Goal: Transaction & Acquisition: Purchase product/service

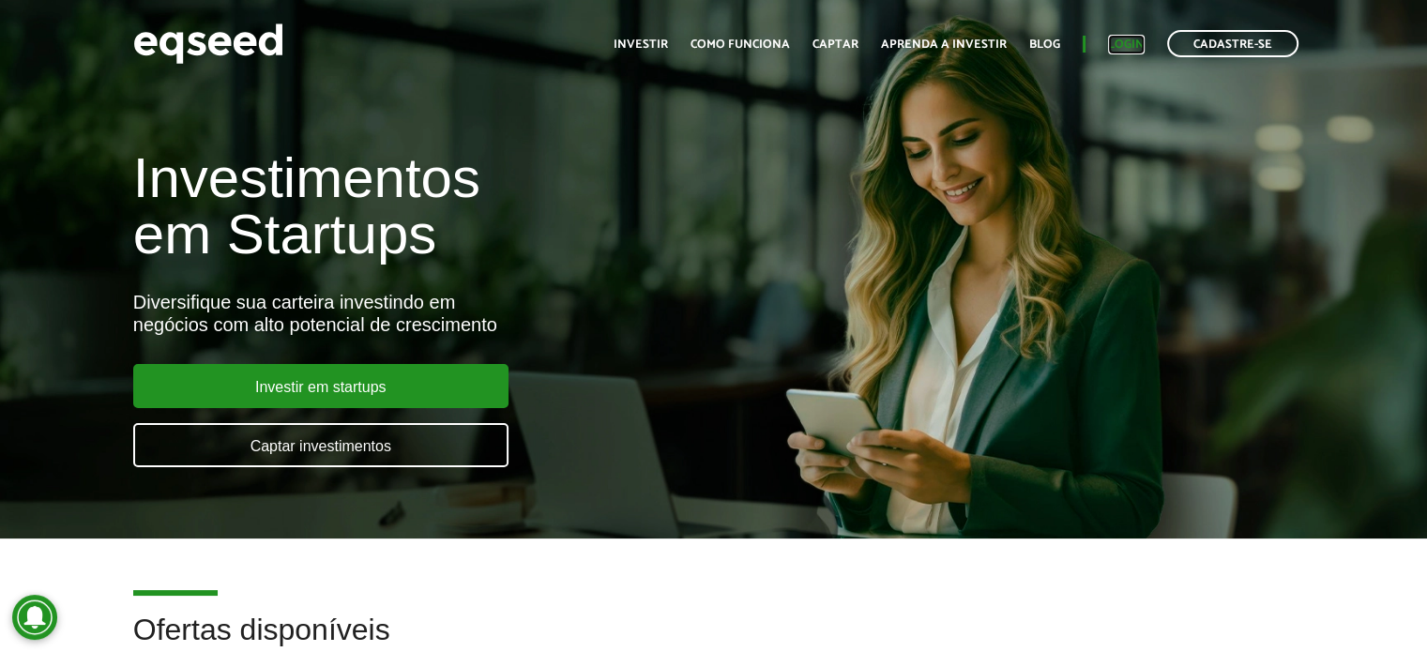
click at [1119, 43] on link "Login" at bounding box center [1126, 44] width 37 height 12
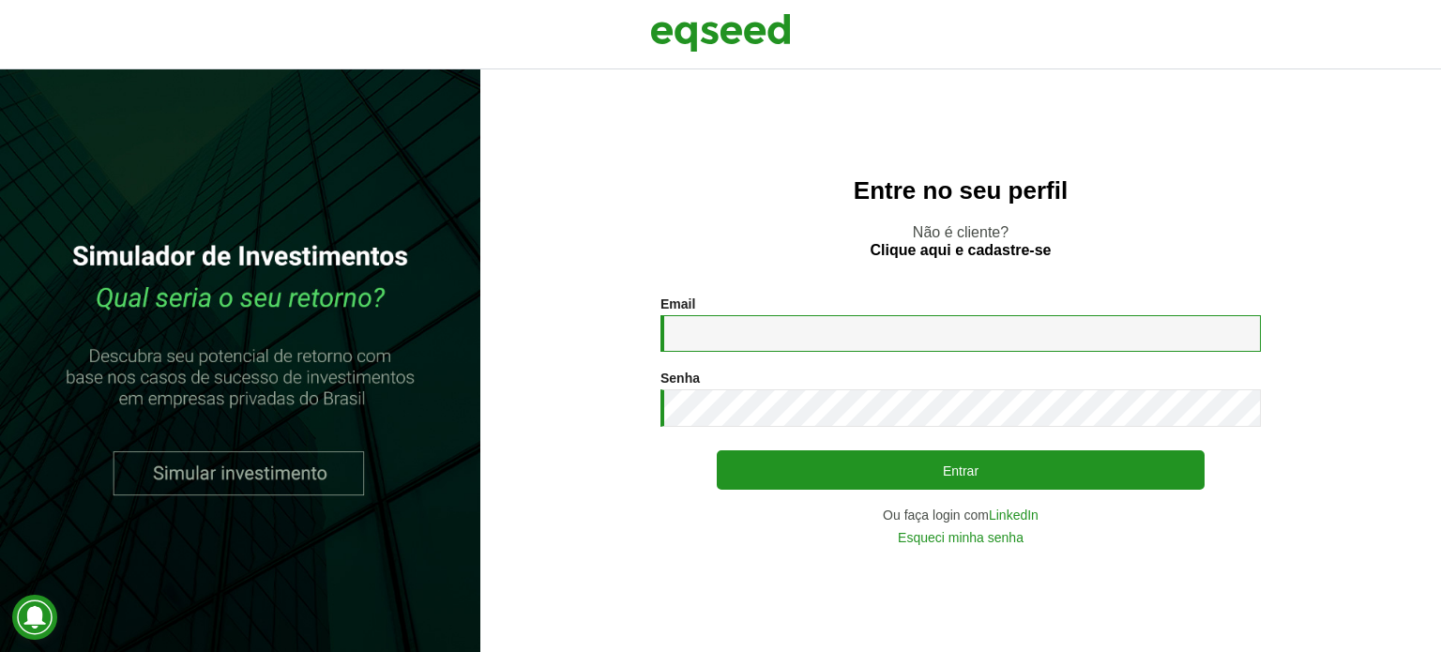
click at [777, 340] on input "Email *" at bounding box center [960, 333] width 600 height 37
type input "**********"
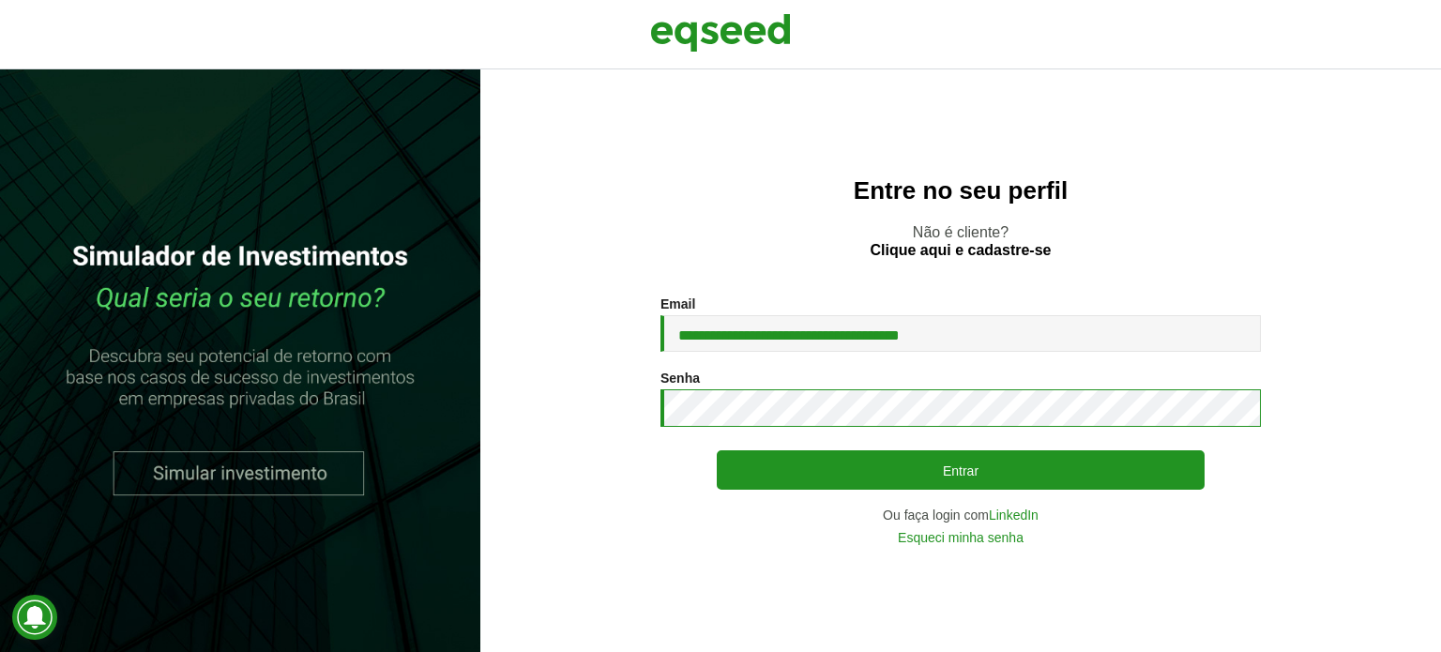
click at [717, 450] on button "Entrar" at bounding box center [961, 469] width 488 height 39
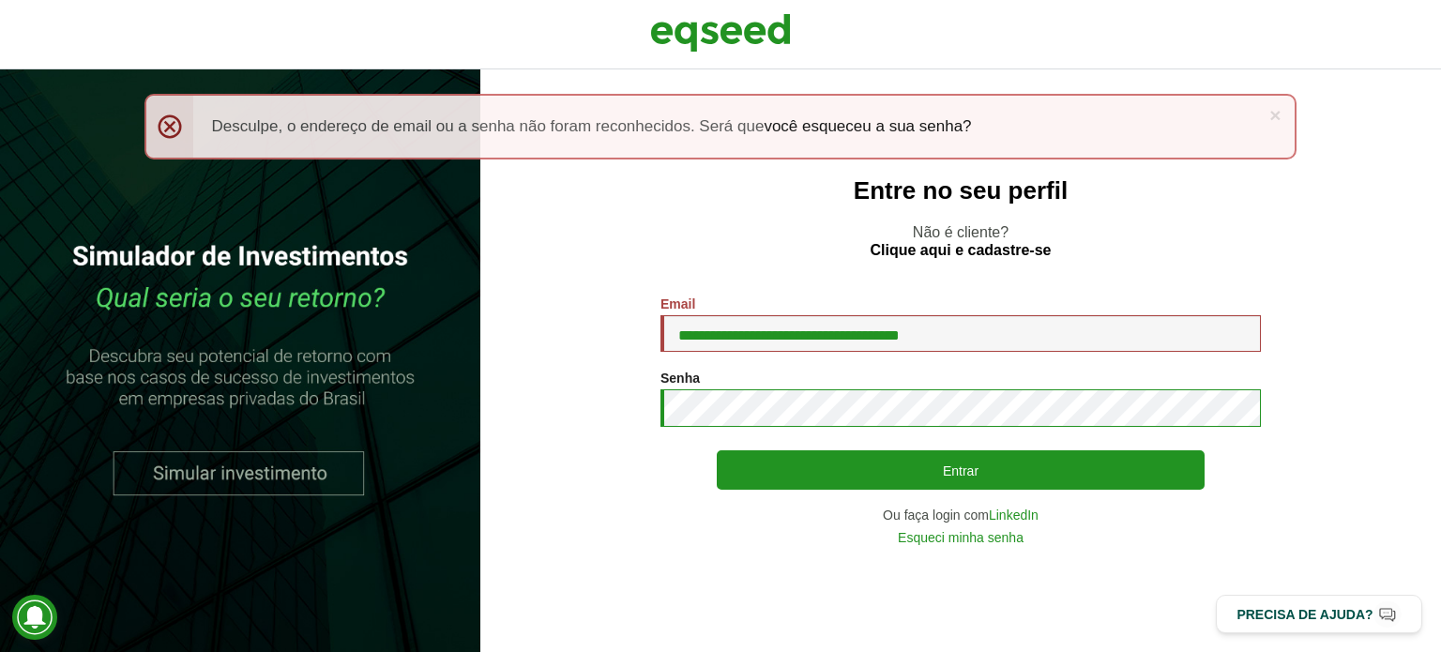
click at [717, 450] on button "Entrar" at bounding box center [961, 469] width 488 height 39
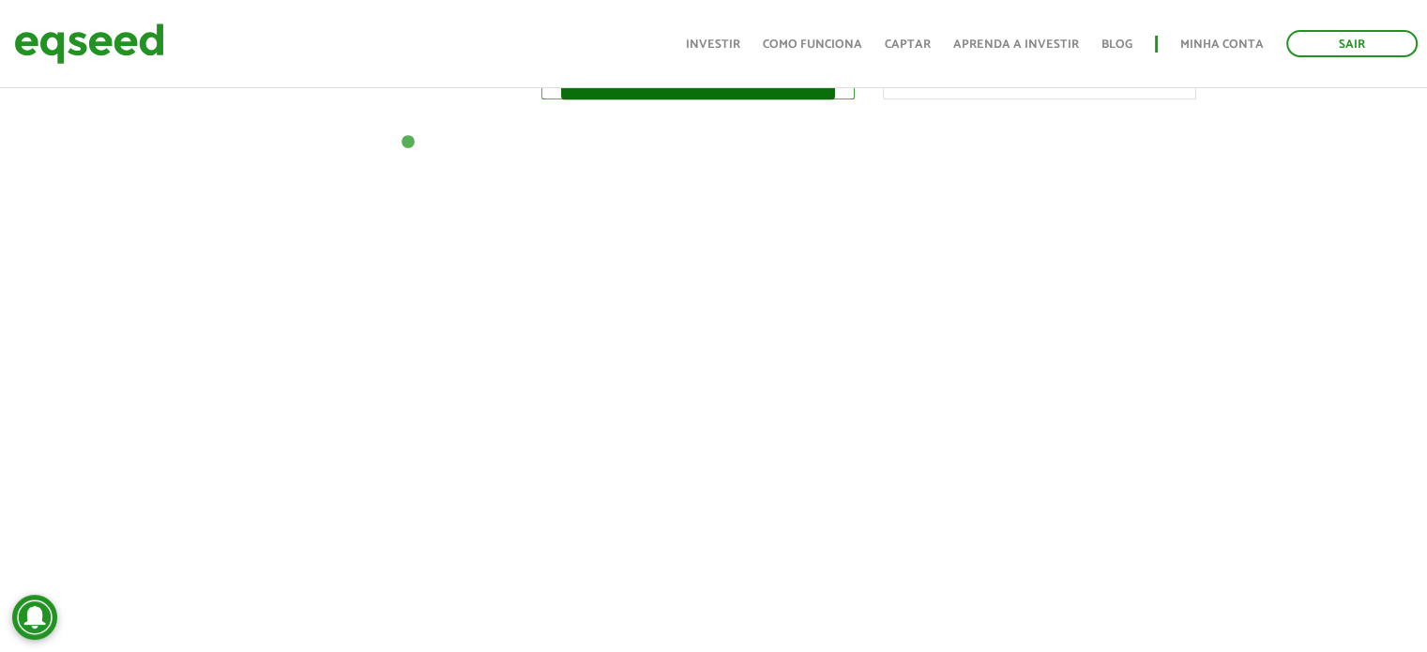
scroll to position [986, 0]
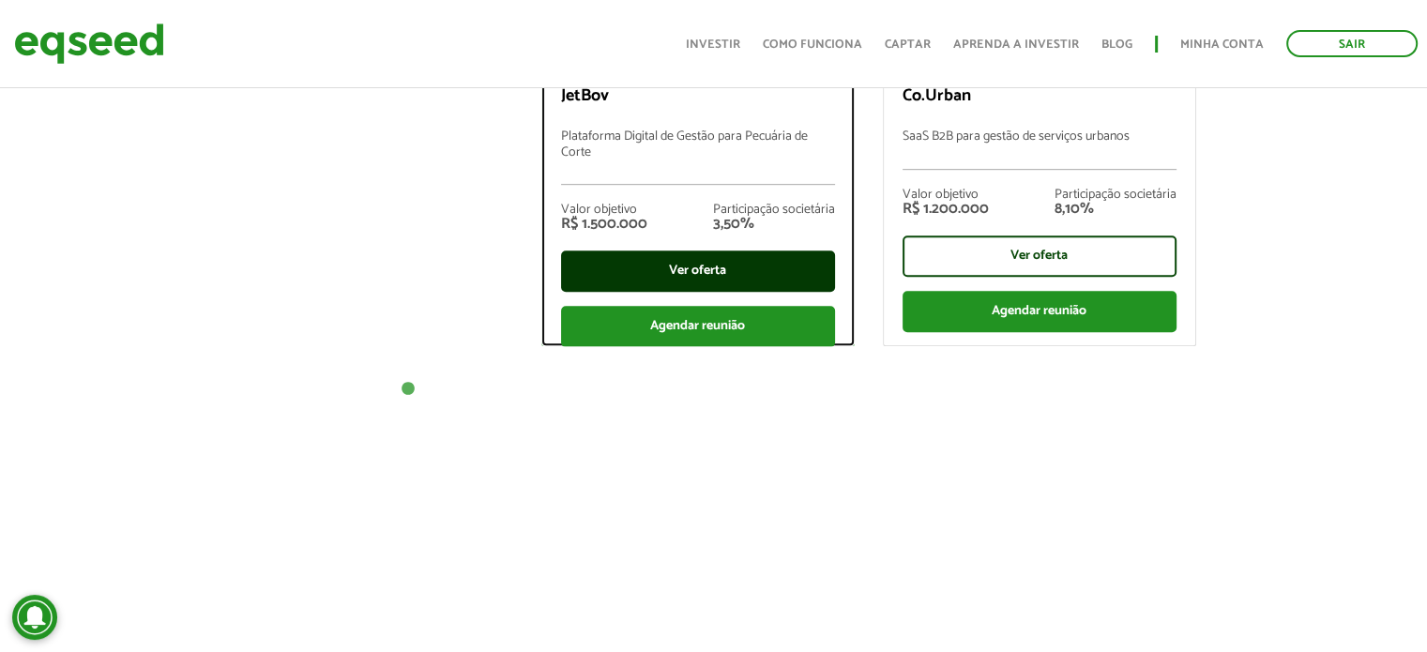
click at [758, 263] on div "Ver oferta" at bounding box center [698, 270] width 274 height 41
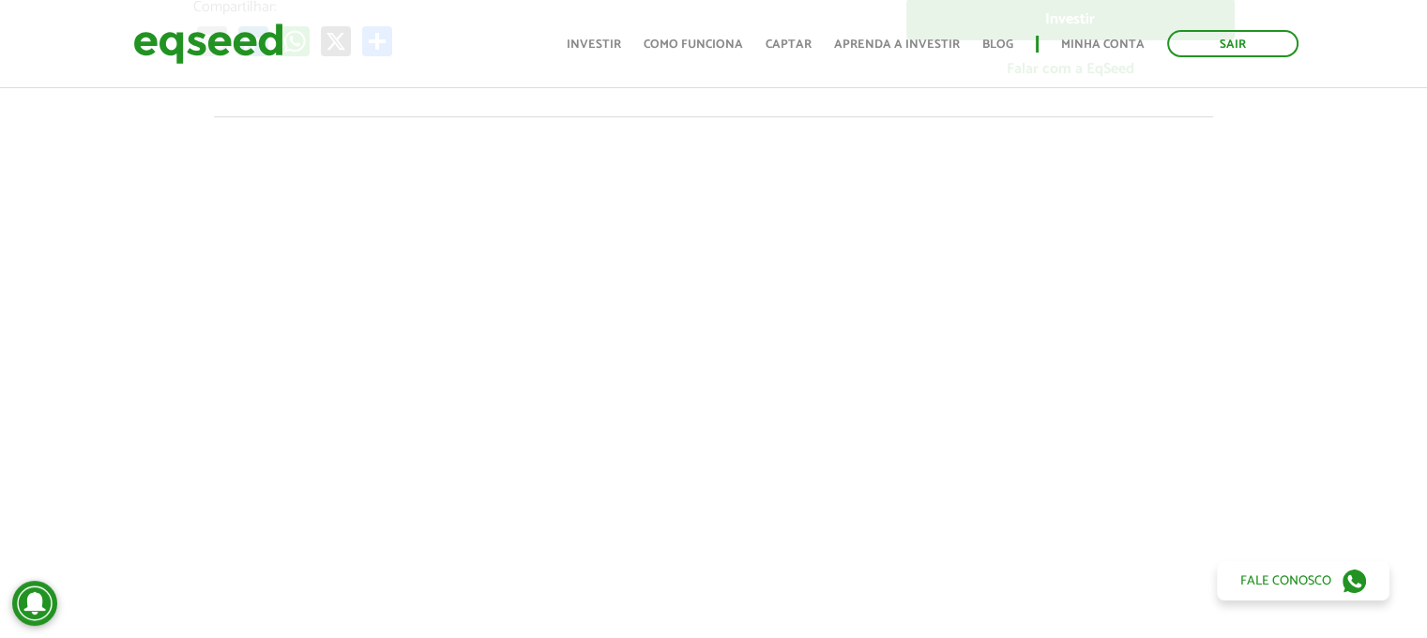
scroll to position [562, 0]
